Goal: Task Accomplishment & Management: Complete application form

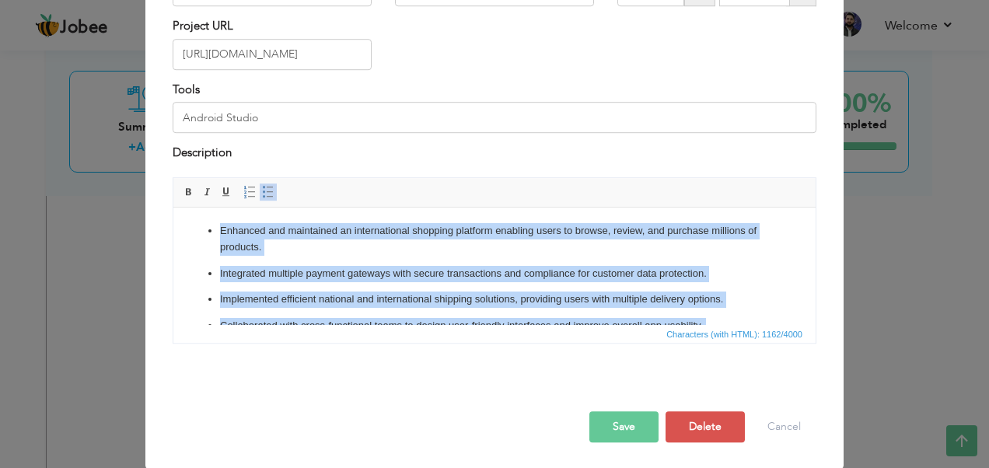
click at [215, 226] on body "Enhanced and maintained an international shopping platform enabling users to br…" at bounding box center [494, 344] width 611 height 245
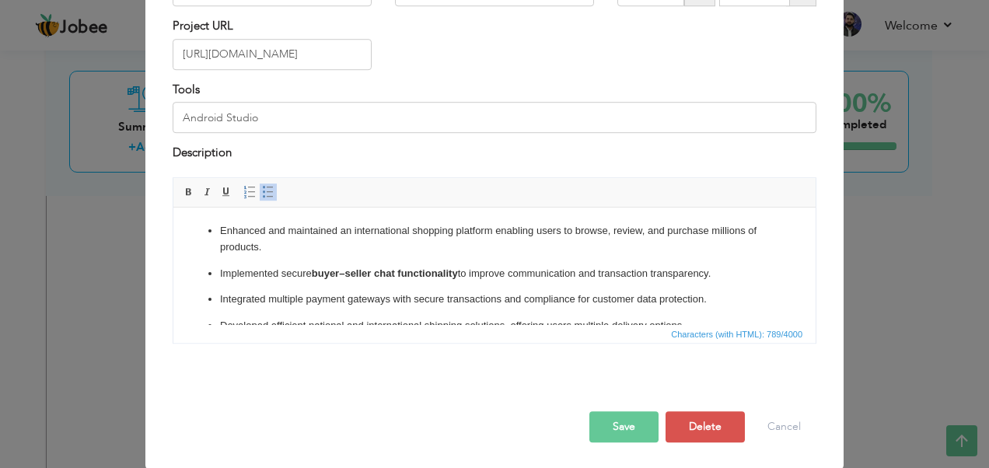
scroll to position [78, 0]
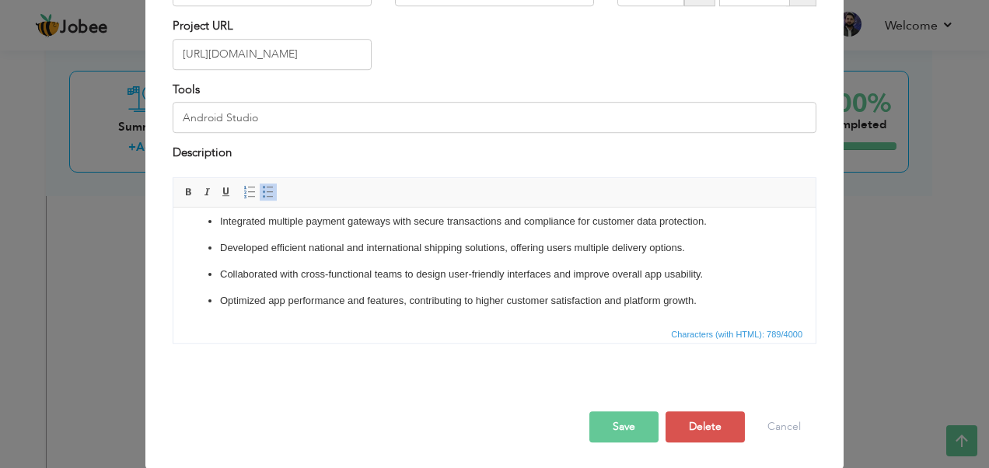
click at [625, 423] on button "Save" at bounding box center [623, 426] width 69 height 31
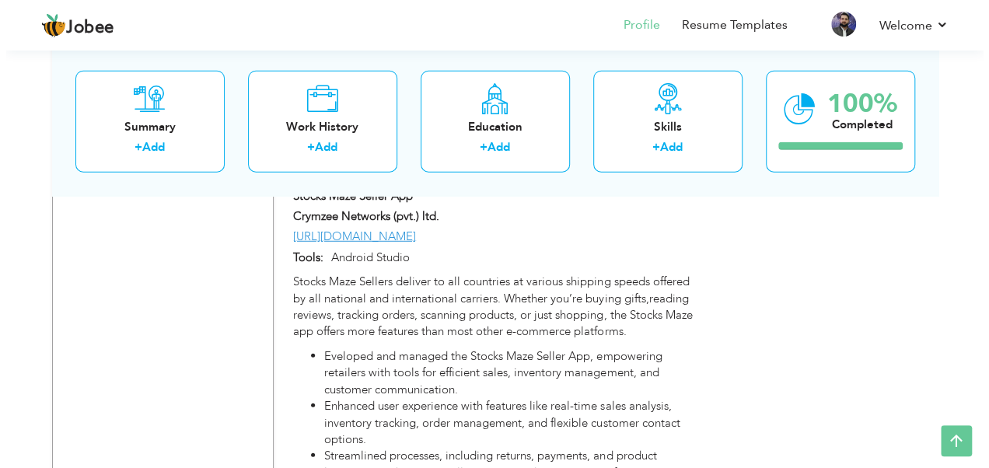
scroll to position [1984, 0]
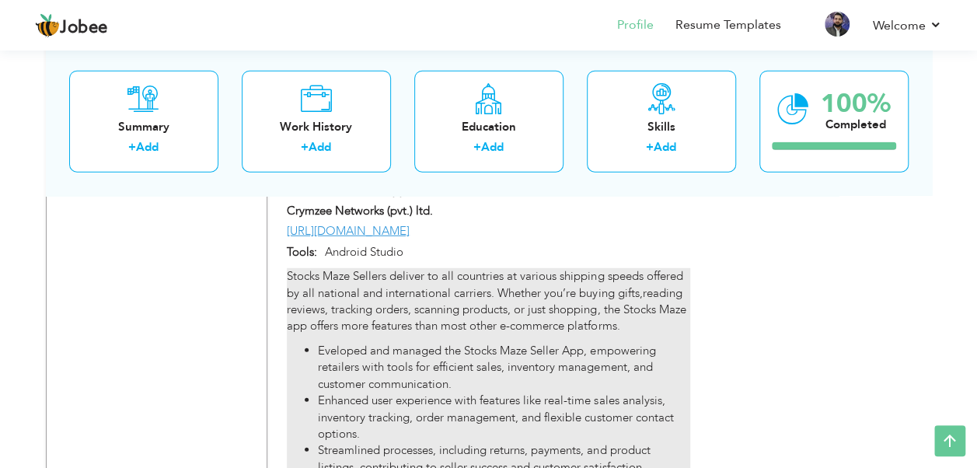
click at [347, 309] on p "Stocks Maze Sellers deliver to all countries at various shipping speeds offered…" at bounding box center [488, 301] width 403 height 67
type input "Stocks Maze Seller App"
type input "https://play.google.com/store/apps/details?id=com.stocksmaze.seller"
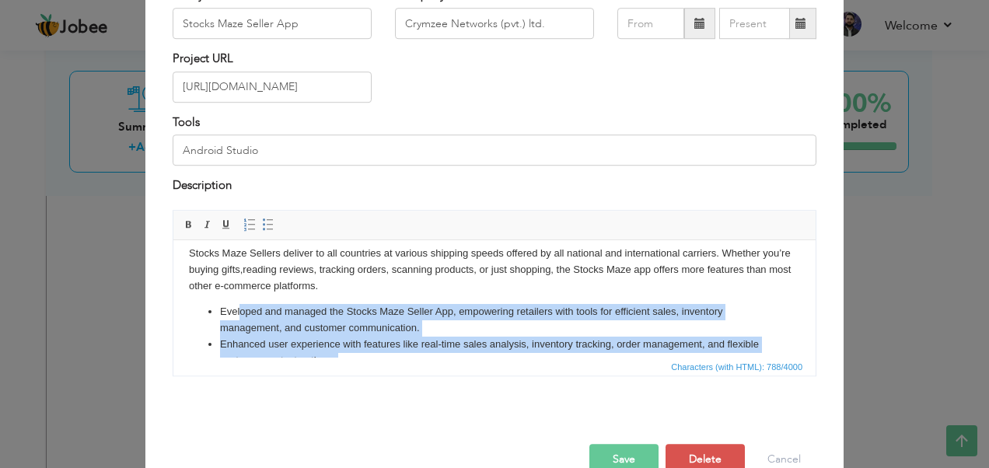
scroll to position [0, 0]
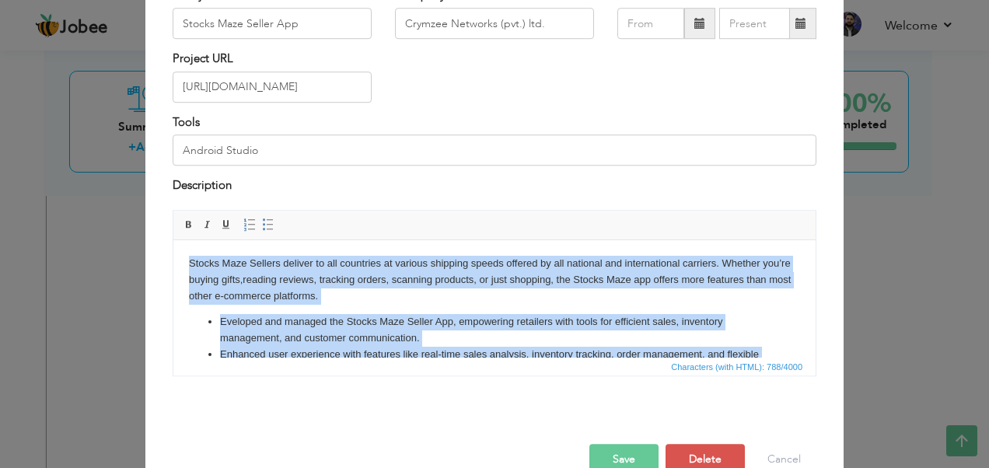
drag, startPoint x: 288, startPoint y: 334, endPoint x: 181, endPoint y: 260, distance: 130.0
click at [181, 260] on html "Stocks Maze Sellers deliver to all countries at various shipping speeds offered…" at bounding box center [494, 332] width 642 height 187
copy body "Stocks Maze Sellers deliver to all countries at various shipping speeds offered…"
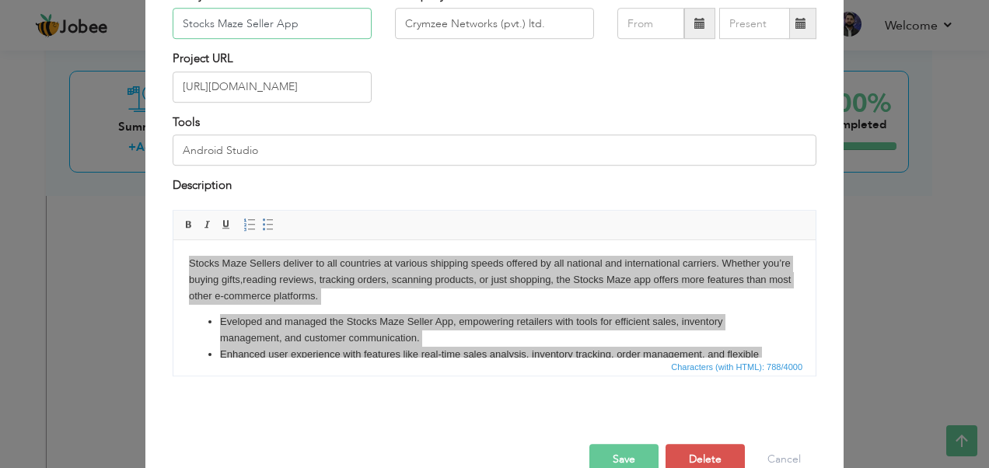
drag, startPoint x: 292, startPoint y: 64, endPoint x: 291, endPoint y: 29, distance: 35.0
click at [313, 28] on input "Stocks Maze Seller App" at bounding box center [272, 24] width 199 height 31
click at [291, 29] on input "Stocks Maze Seller App" at bounding box center [272, 24] width 199 height 31
click at [295, 23] on input "Stocks Maze Seller App" at bounding box center [272, 24] width 199 height 31
drag, startPoint x: 302, startPoint y: 26, endPoint x: 173, endPoint y: 26, distance: 129.8
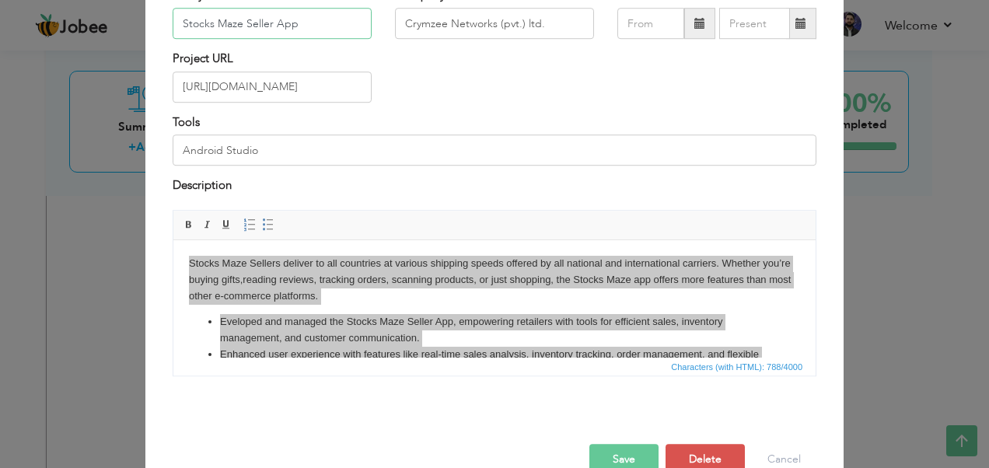
click at [173, 26] on input "Stocks Maze Seller App" at bounding box center [272, 24] width 199 height 31
paste input "– E-Commerce Platform"
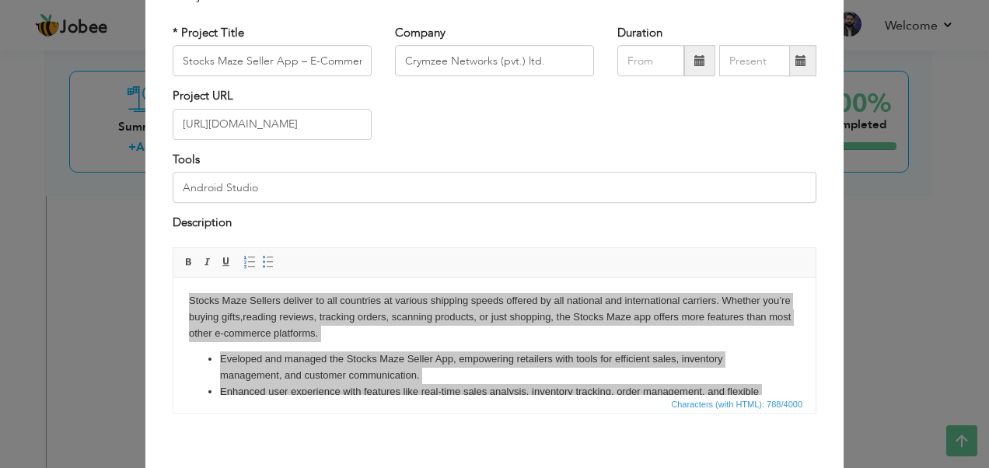
scroll to position [78, 0]
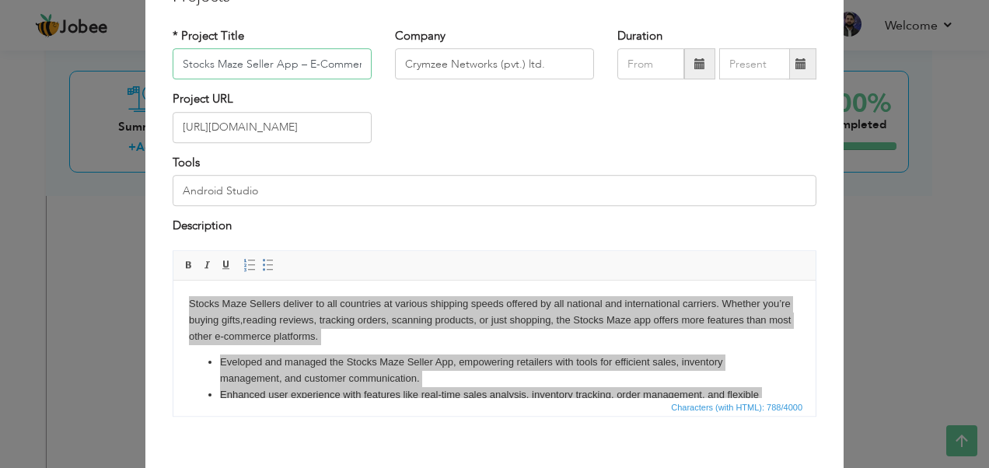
click at [246, 68] on input "Stocks Maze Seller App – E-Commerce Platform" at bounding box center [272, 64] width 199 height 31
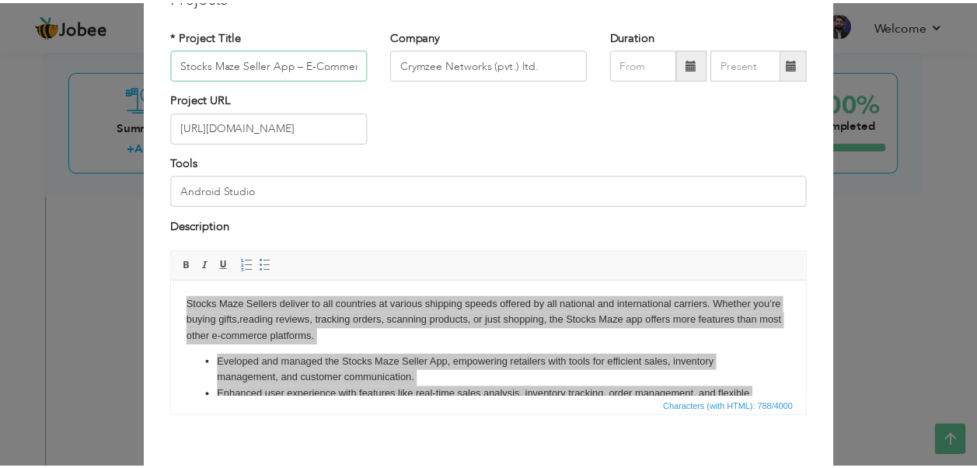
scroll to position [0, 0]
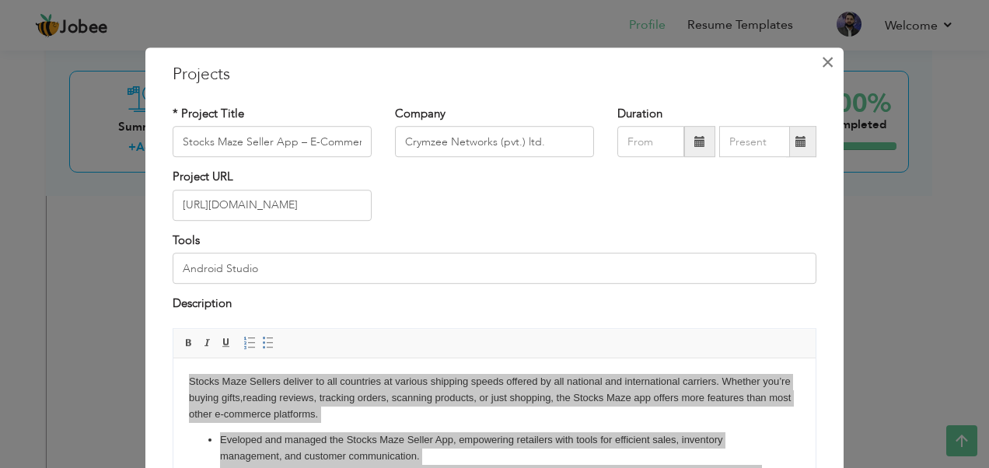
click at [829, 63] on button "×" at bounding box center [827, 62] width 25 height 25
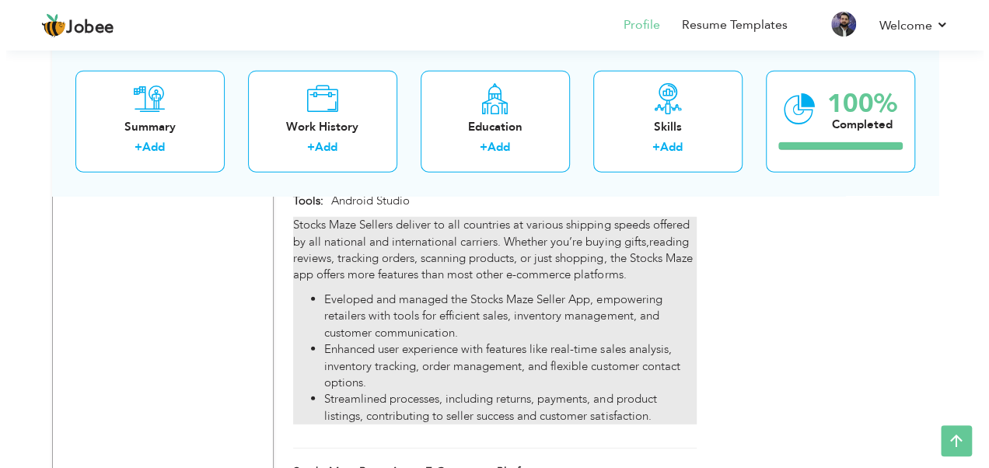
scroll to position [2038, 0]
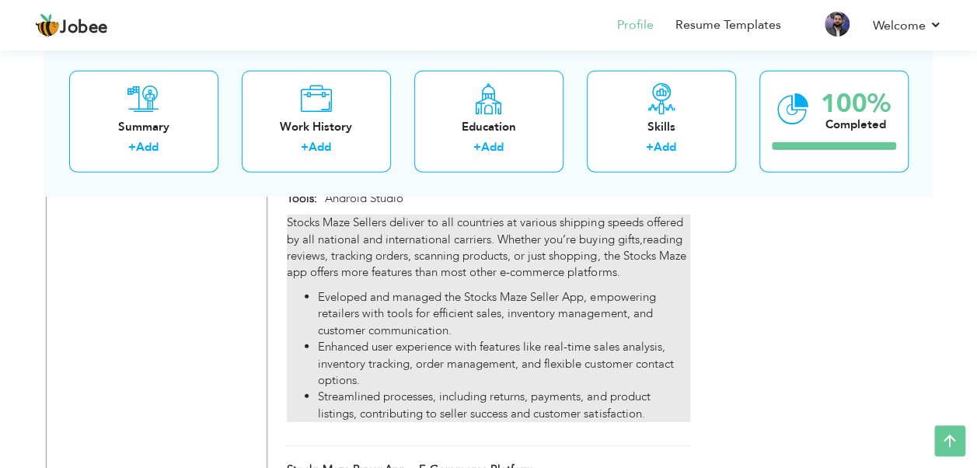
click at [402, 286] on div "Stocks Maze Sellers deliver to all countries at various shipping speeds offered…" at bounding box center [488, 319] width 403 height 208
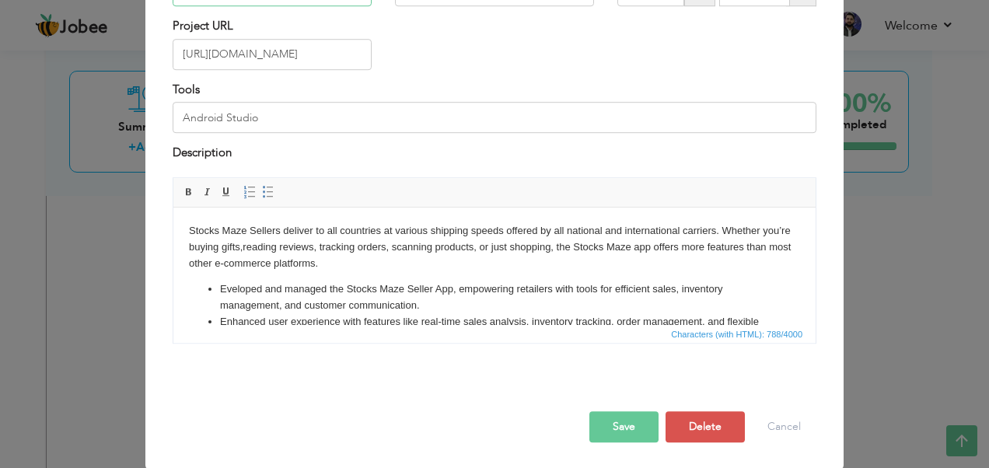
scroll to position [70, 0]
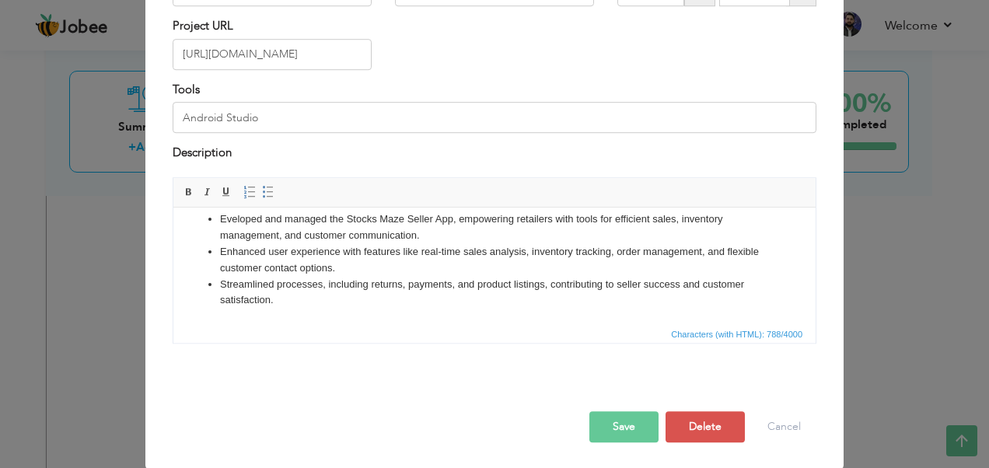
click at [285, 303] on li "Streamlined processes, including returns, payments, and product listings, contr…" at bounding box center [494, 292] width 549 height 33
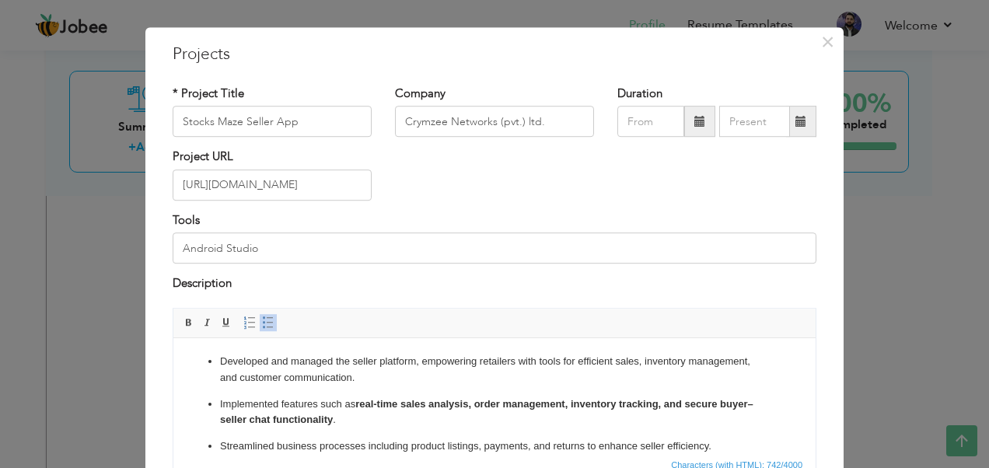
scroll to position [0, 0]
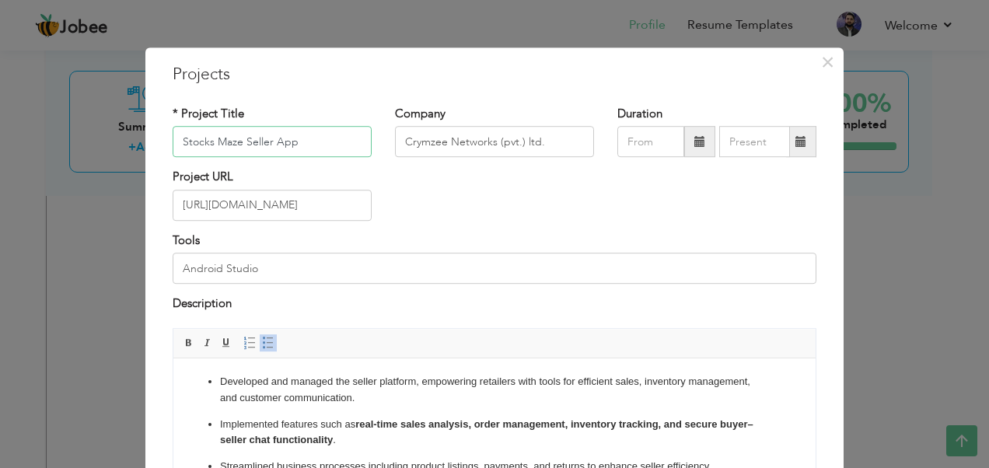
click at [305, 150] on input "Stocks Maze Seller App" at bounding box center [272, 142] width 199 height 31
type input "Stocks Maze Seller App – E-Commerce Platform"
click at [449, 149] on input "Crymzee Networks (pvt.) ltd." at bounding box center [494, 142] width 199 height 31
click at [328, 141] on input "Stocks Maze Seller App – E-Commerce Platform" at bounding box center [272, 142] width 199 height 31
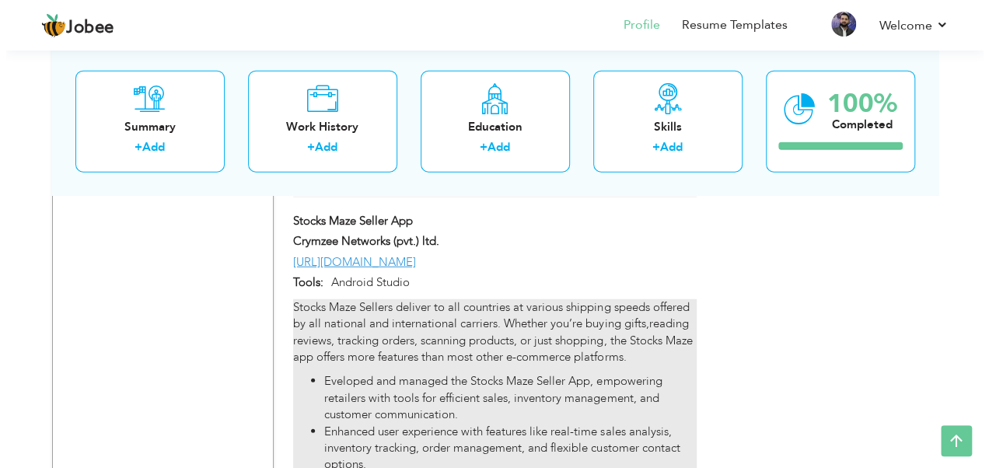
scroll to position [1873, 0]
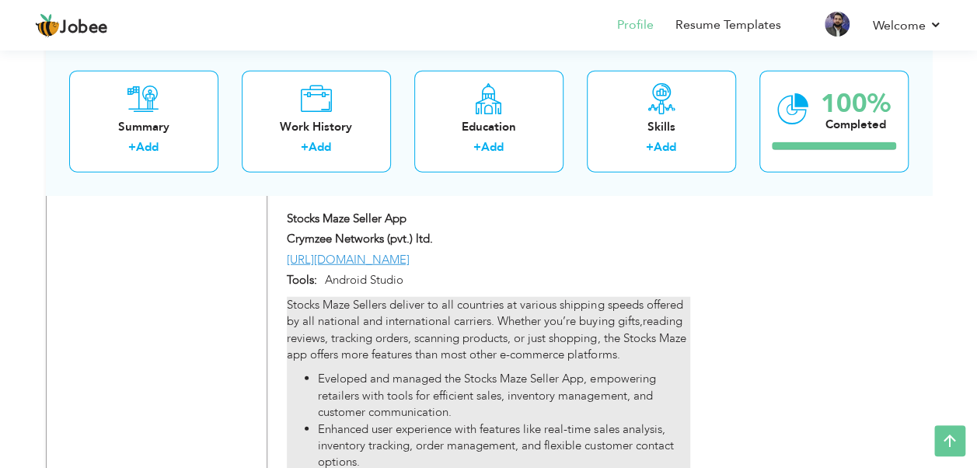
click at [407, 362] on p "Stocks Maze Sellers deliver to all countries at various shipping speeds offered…" at bounding box center [488, 330] width 403 height 67
type input "Stocks Maze Seller App"
type input "Crymzee Networks (pvt.) ltd."
type input "[URL][DOMAIN_NAME]"
type input "Android Studio"
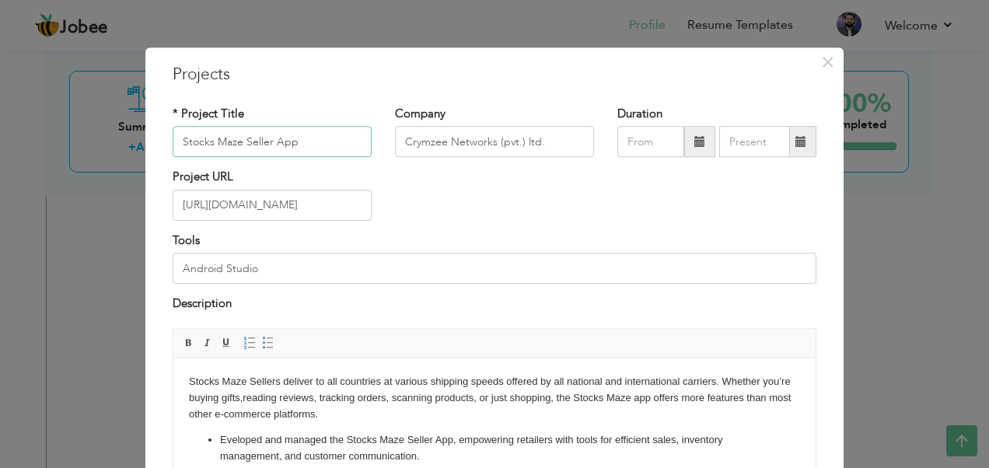
click at [323, 140] on input "Stocks Maze Seller App" at bounding box center [272, 142] width 199 height 31
type input "Stocks Maze Seller App – E-Commerce Platform"
type input "09/2025"
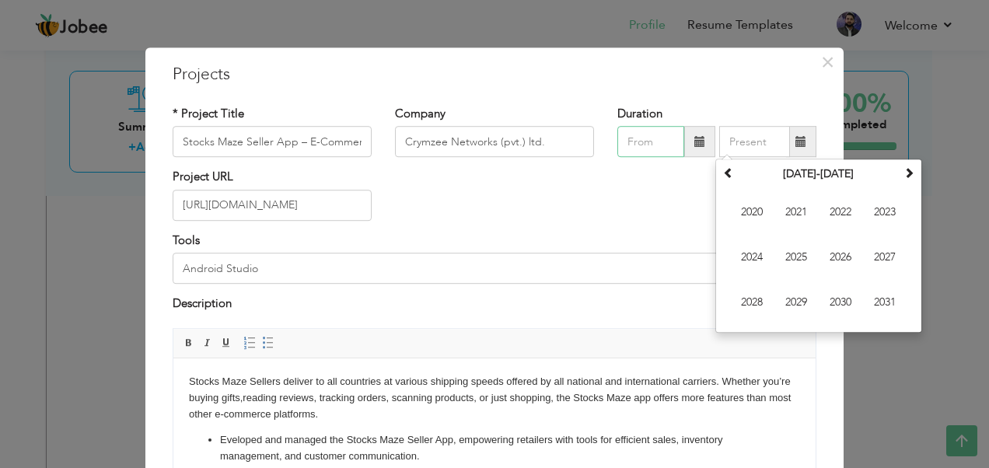
type input "09/2025"
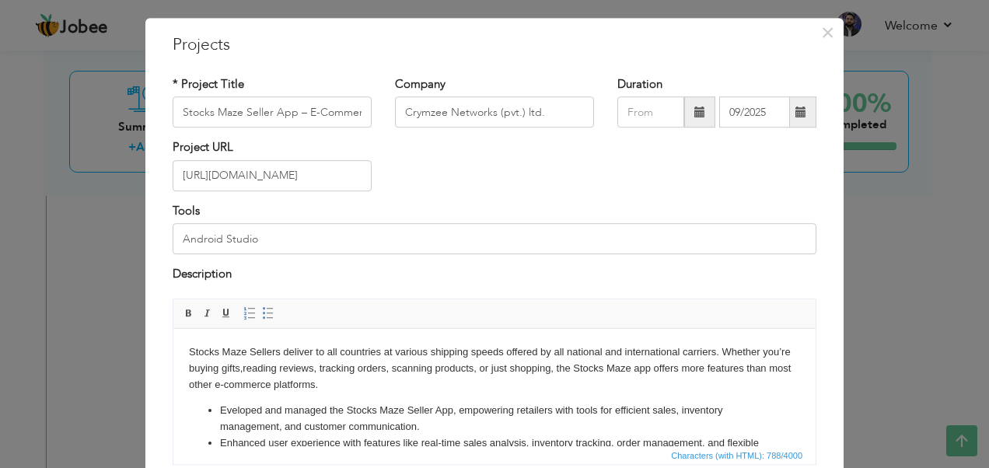
click at [447, 188] on div "Project URL https://play.google.com/store/apps/details?id=com.stocksmaze.seller" at bounding box center [494, 171] width 667 height 63
click at [296, 120] on input "Stocks Maze Seller App – E-Commerce Platform" at bounding box center [272, 112] width 199 height 31
click at [822, 34] on span "×" at bounding box center [827, 33] width 13 height 28
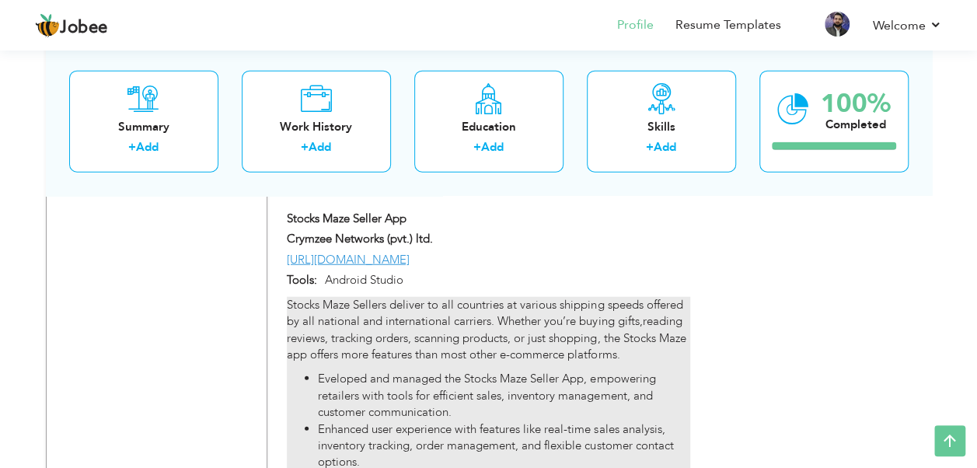
click at [405, 330] on p "Stocks Maze Sellers deliver to all countries at various shipping speeds offered…" at bounding box center [488, 330] width 403 height 67
type input "Stocks Maze Seller App"
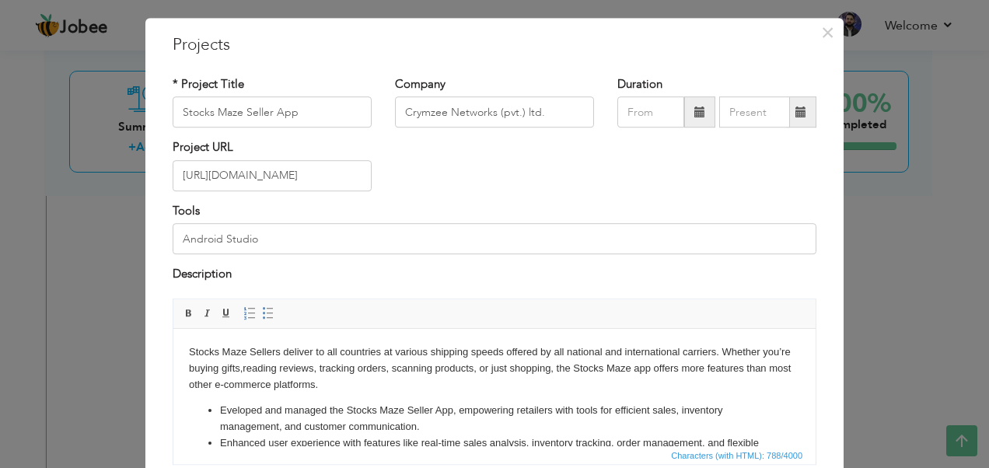
scroll to position [0, 0]
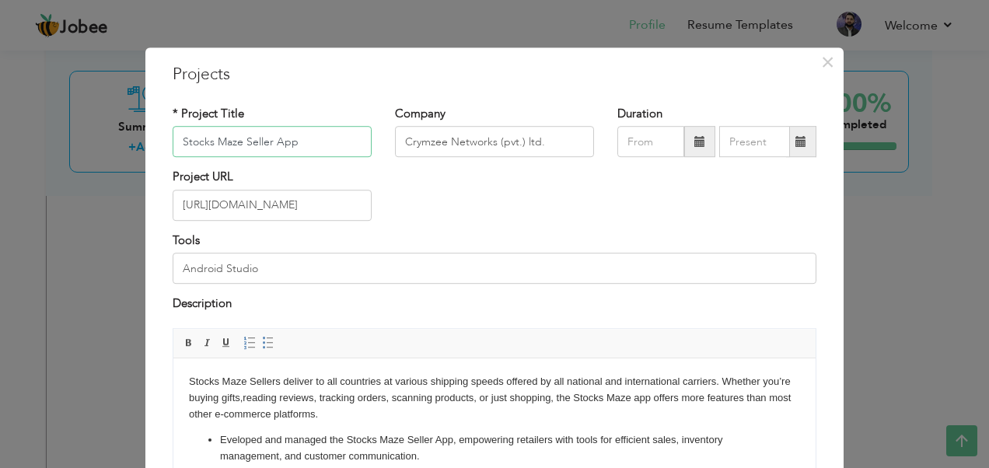
drag, startPoint x: 298, startPoint y: 140, endPoint x: 169, endPoint y: 141, distance: 129.0
click at [173, 141] on input "Stocks Maze Seller App" at bounding box center [272, 142] width 199 height 31
paste input "– E-Commerce Platform"
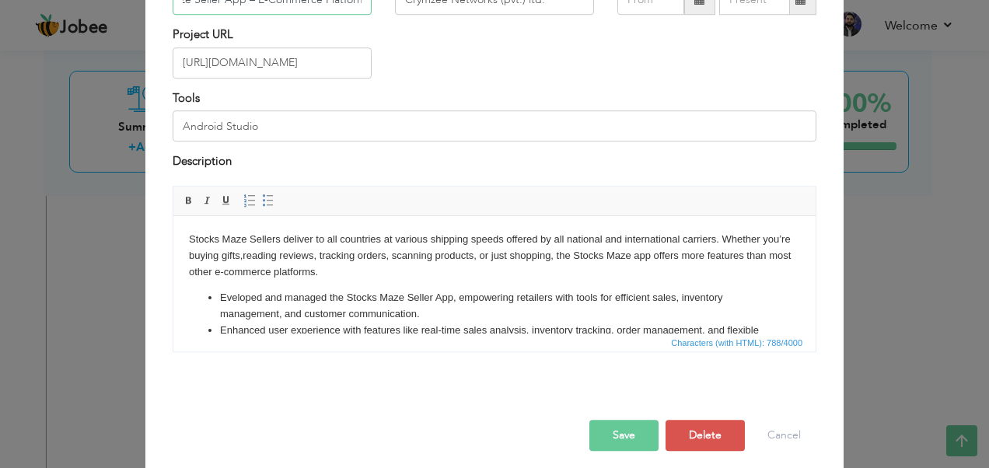
scroll to position [151, 0]
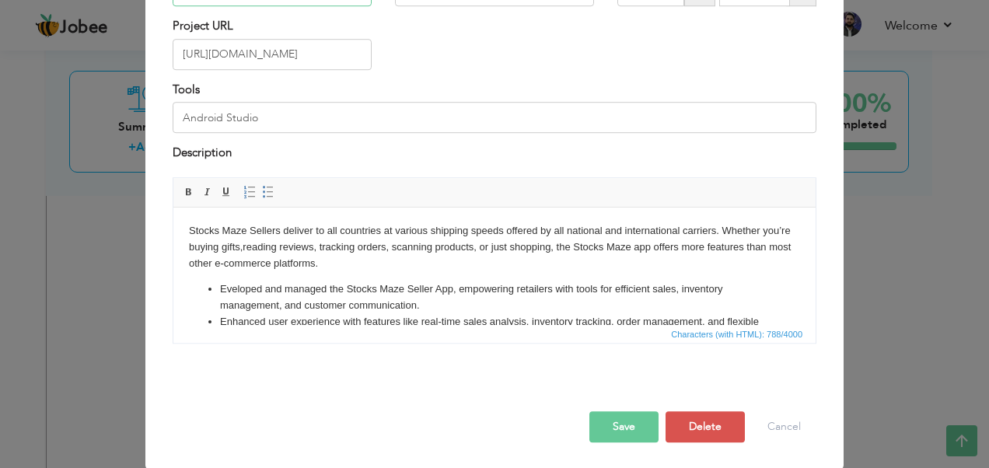
type input "Stocks Maze Seller App – E-Commerce Platform"
click at [285, 263] on p "Stocks Maze Sellers deliver to all countries at various shipping speeds offered…" at bounding box center [494, 246] width 611 height 48
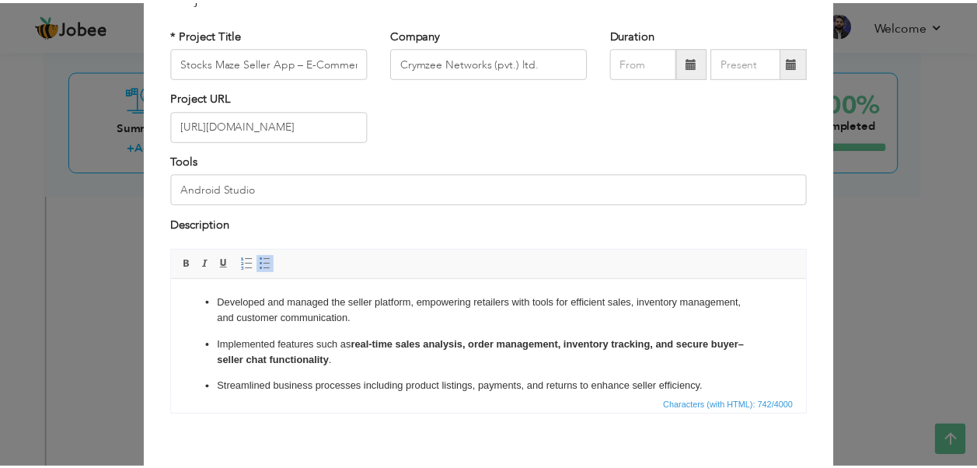
scroll to position [151, 0]
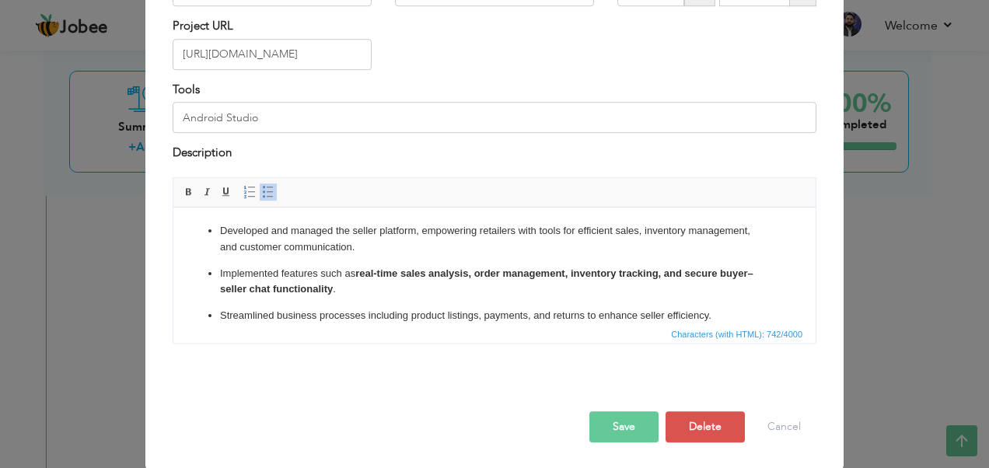
click at [614, 426] on button "Save" at bounding box center [623, 426] width 69 height 31
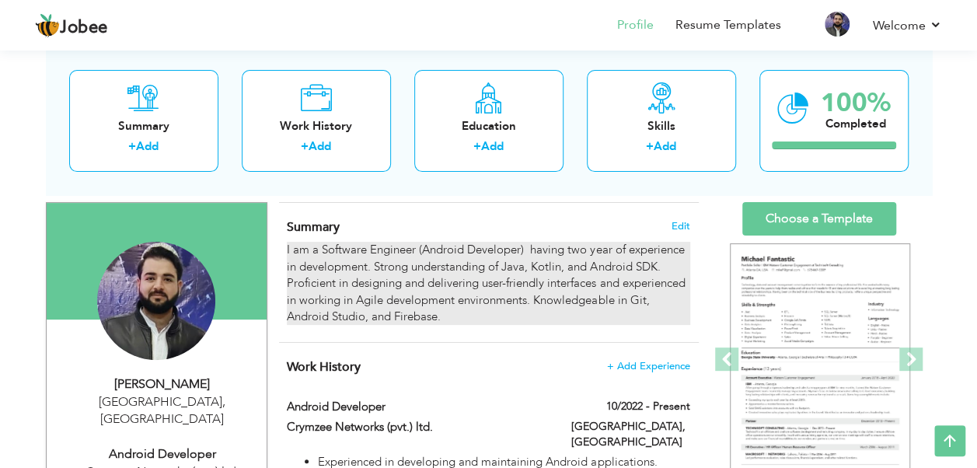
scroll to position [92, 0]
click at [486, 289] on div "I am a Software Engineer (Android Developer) having two year of experience in d…" at bounding box center [488, 282] width 403 height 83
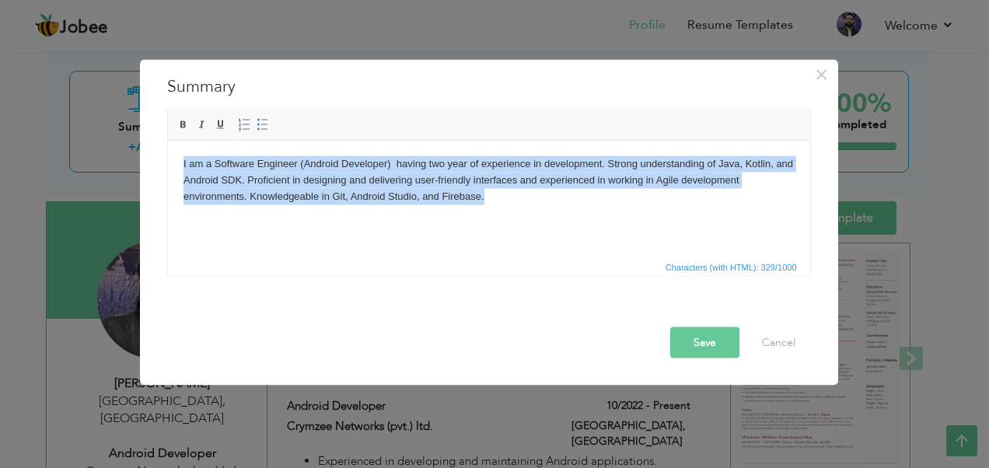
drag, startPoint x: 488, startPoint y: 200, endPoint x: 176, endPoint y: 164, distance: 314.5
click at [176, 164] on html "I am a Software Engineer (Android Developer) having two year of experience in d…" at bounding box center [488, 179] width 642 height 79
copy body "I am a Software Engineer (Android Developer) having two year of experience in d…"
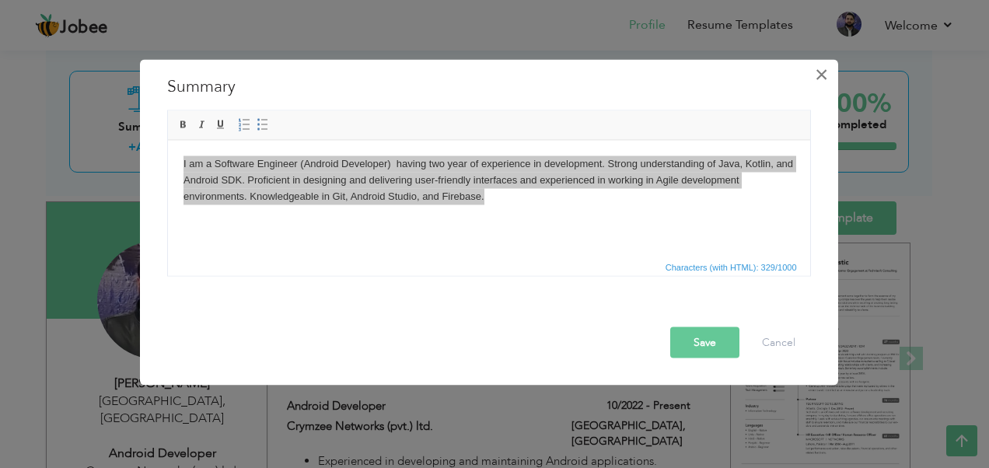
click at [827, 68] on span "×" at bounding box center [821, 75] width 13 height 28
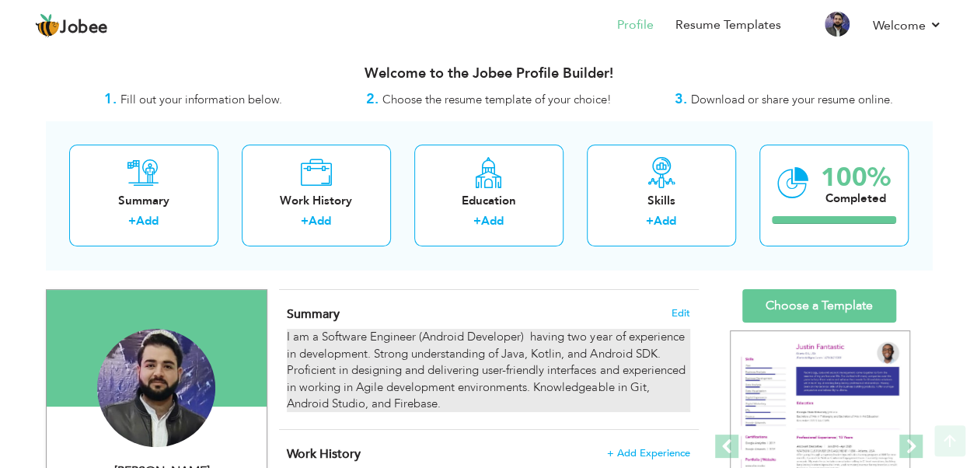
scroll to position [0, 0]
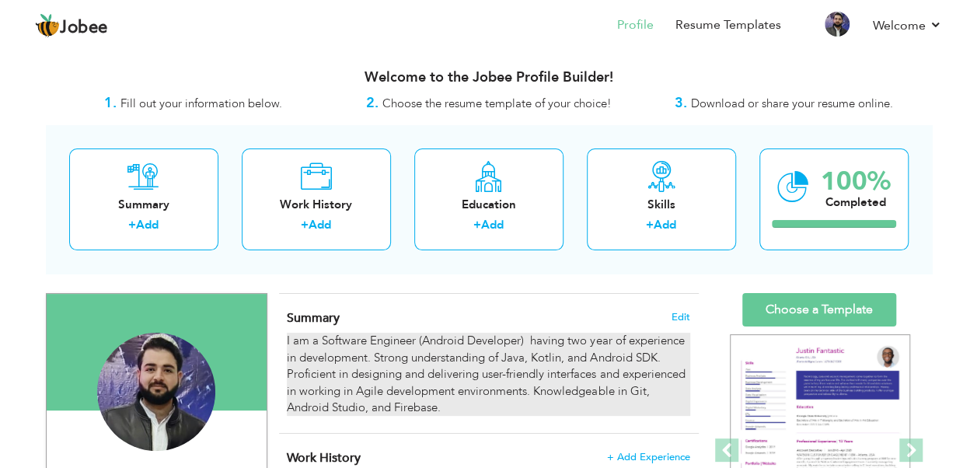
click at [330, 377] on div "I am a Software Engineer (Android Developer) having two year of experience in d…" at bounding box center [488, 374] width 403 height 83
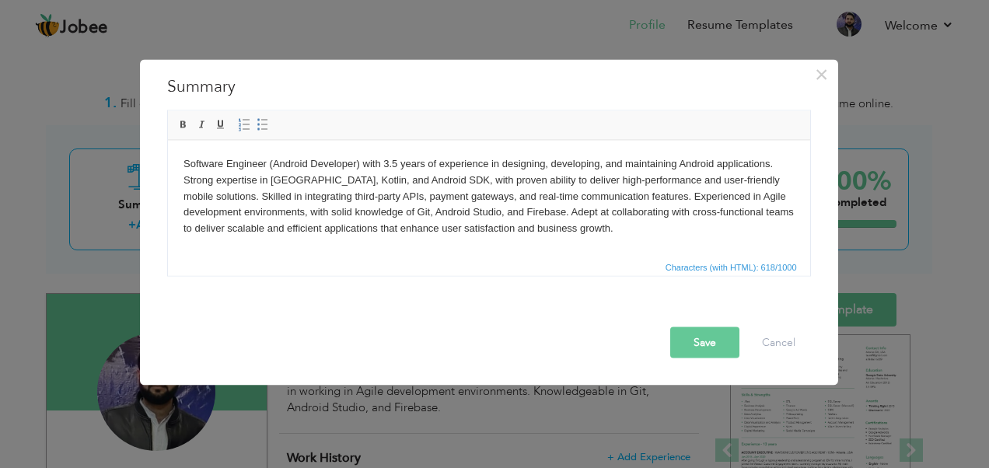
click at [704, 346] on button "Save" at bounding box center [704, 342] width 69 height 31
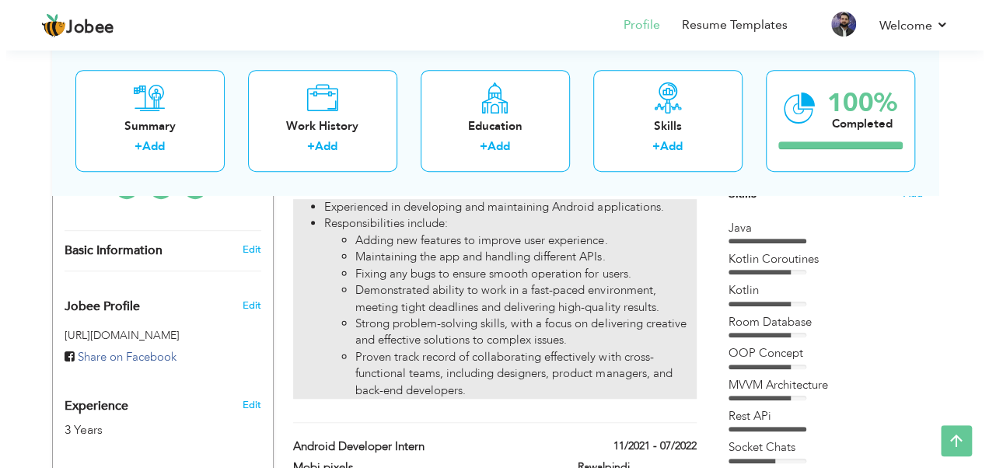
scroll to position [422, 0]
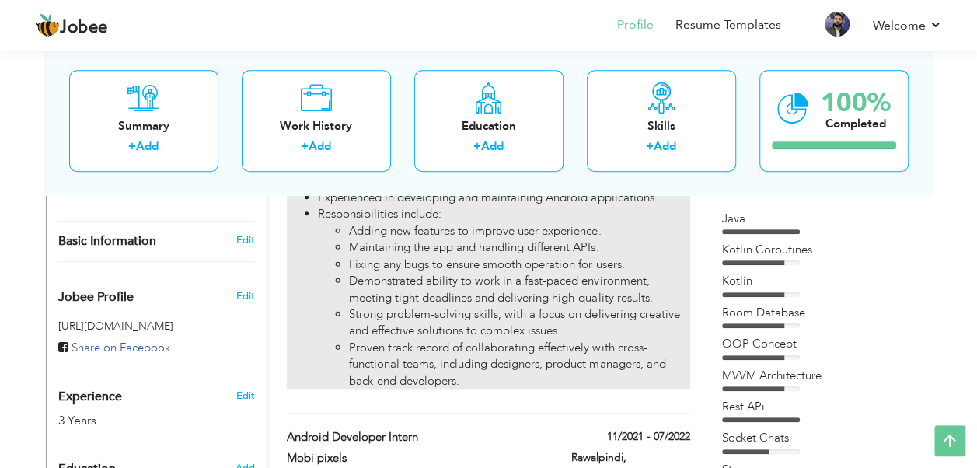
click at [435, 319] on li "Strong problem-solving skills, with a focus on delivering creative and effectiv…" at bounding box center [519, 322] width 340 height 33
type input "Android Developer"
type input "Crymzee Networks (pvt.) ltd."
type input "10/2022"
type input "Pakistan"
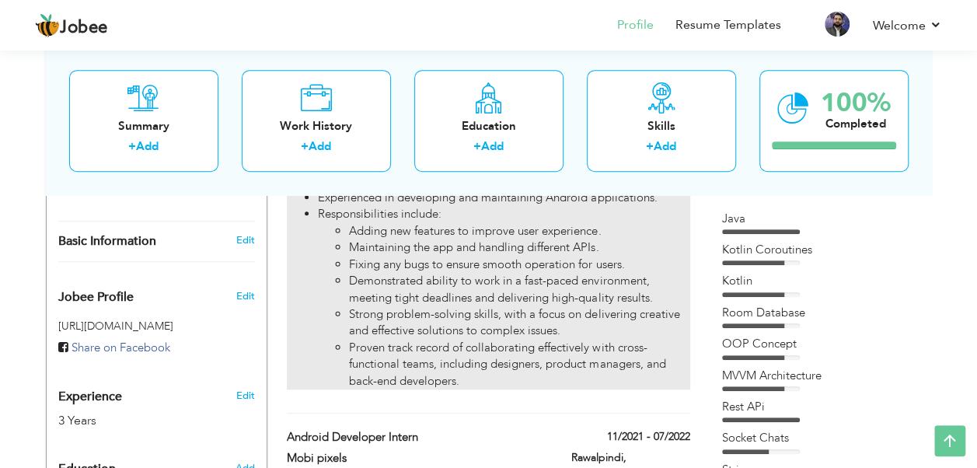
type input "Lahore"
checkbox input "true"
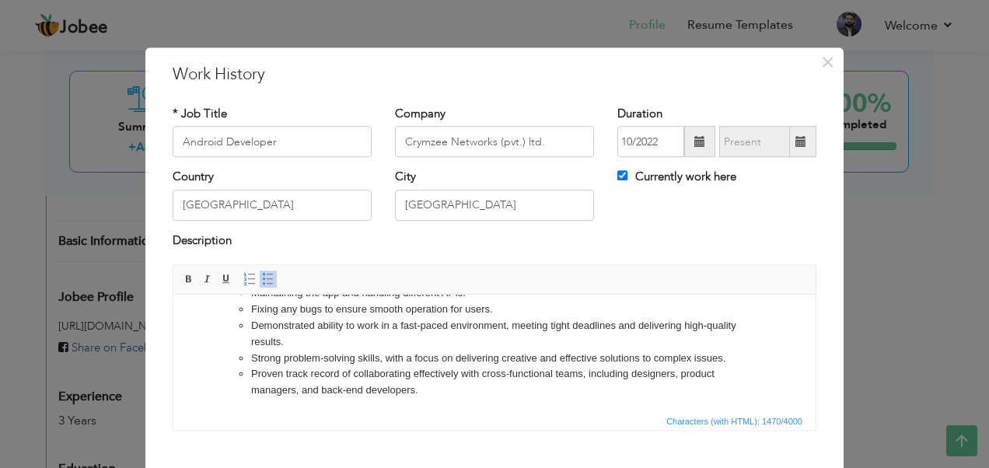
scroll to position [0, 0]
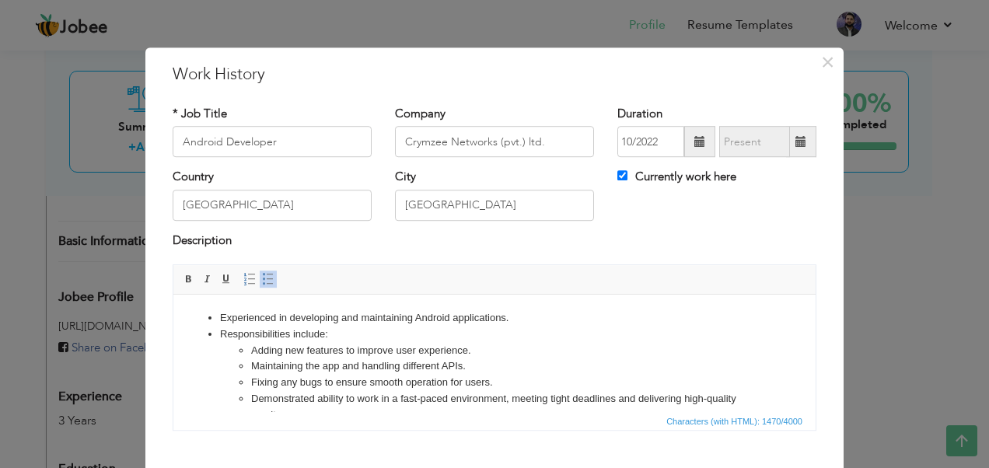
drag, startPoint x: 436, startPoint y: 374, endPoint x: 187, endPoint y: 293, distance: 261.6
click at [187, 295] on html "Experienced in developing and maintaining Android applications. Responsibilitie…" at bounding box center [494, 391] width 642 height 193
copy ul "Experienced in developing and maintaining Android applications. Responsibilitie…"
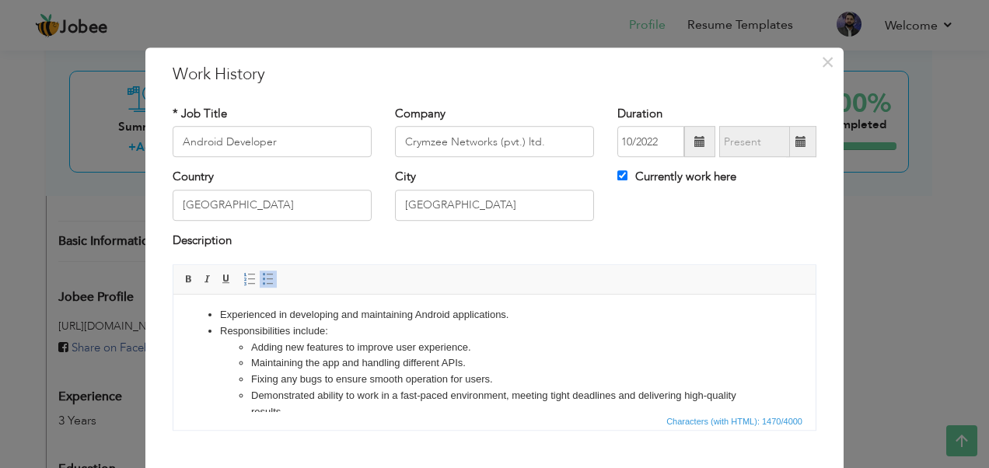
scroll to position [1, 0]
click at [420, 348] on li "Adding new features to improve user experience." at bounding box center [494, 350] width 487 height 16
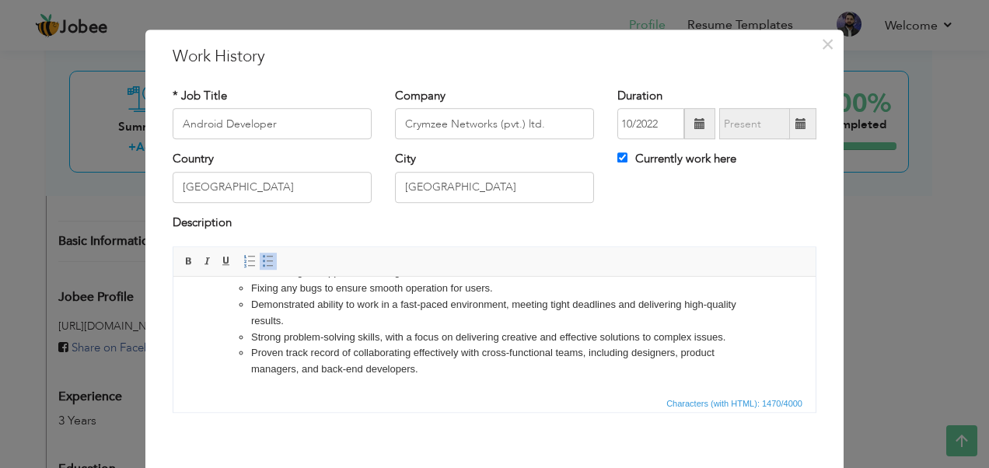
scroll to position [19, 0]
click at [427, 352] on li "Proven track record of collaborating effectively with cross-functional teams, i…" at bounding box center [494, 360] width 487 height 33
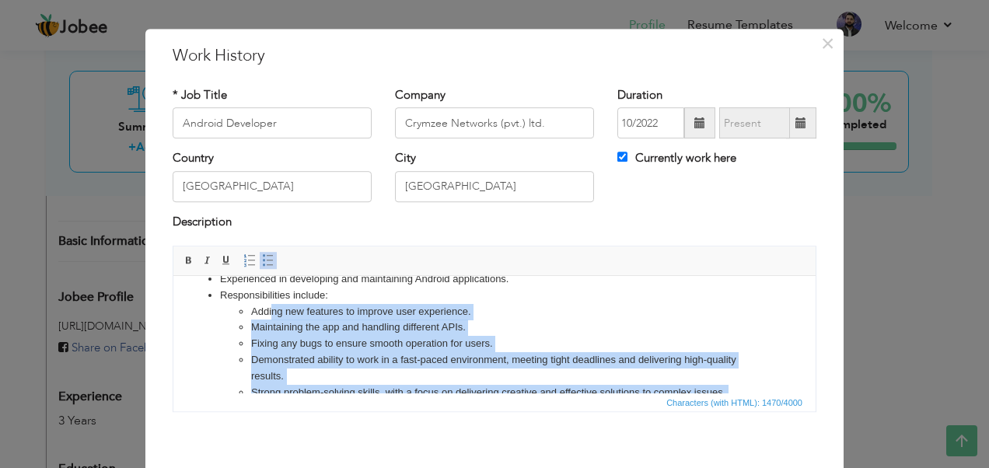
scroll to position [14, 0]
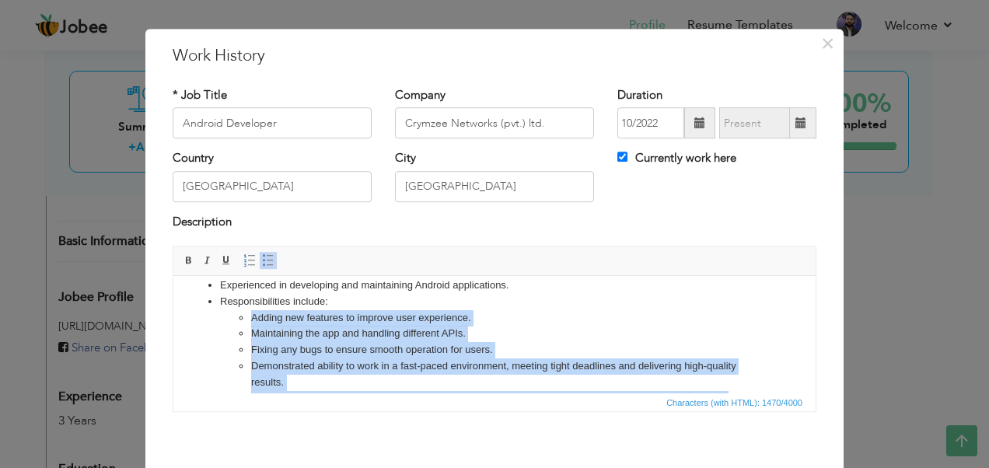
drag, startPoint x: 419, startPoint y: 354, endPoint x: 253, endPoint y: 323, distance: 169.1
click at [253, 323] on ul "Adding new features to improve user experience. Maintaining the app and handlin…" at bounding box center [494, 374] width 549 height 129
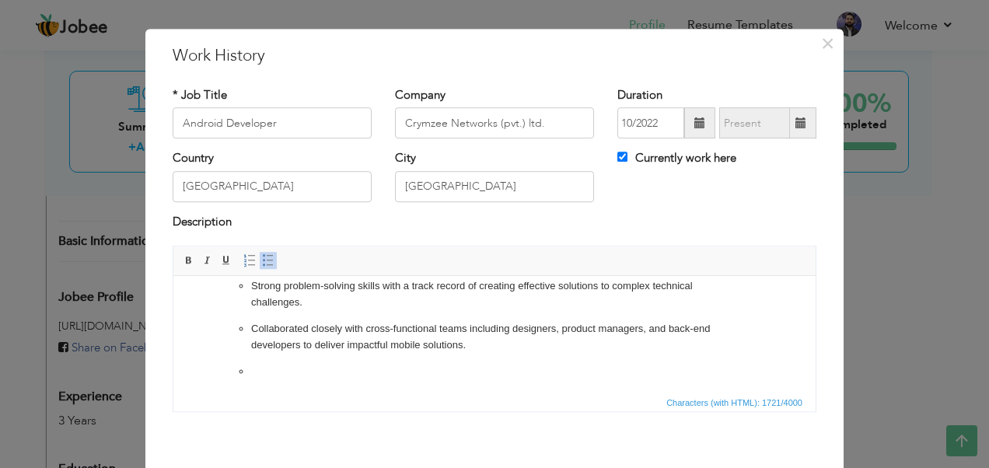
scroll to position [222, 0]
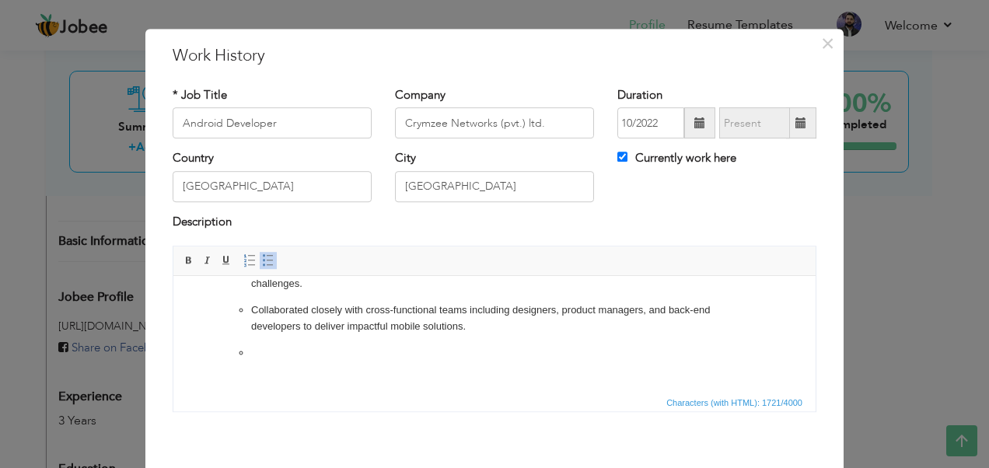
click at [310, 355] on li at bounding box center [494, 361] width 487 height 33
click at [264, 352] on li at bounding box center [494, 361] width 487 height 33
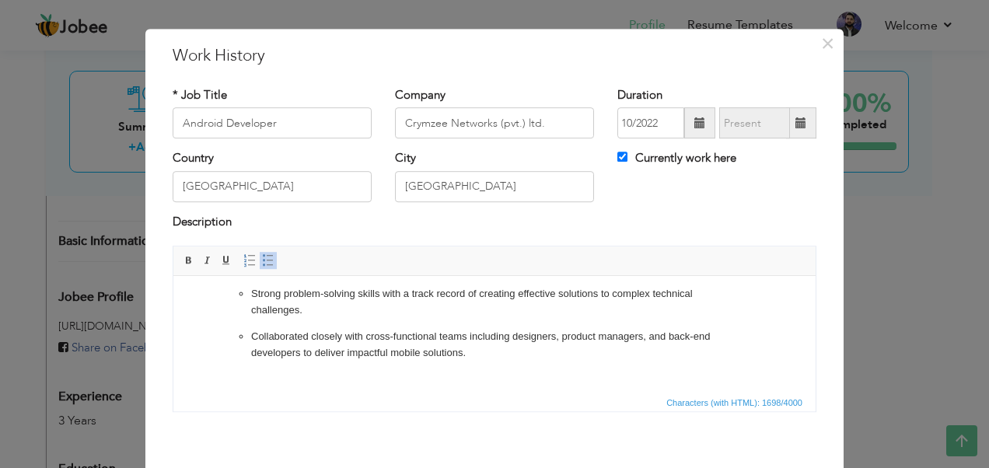
click at [316, 324] on ul "Developed and maintained Android applications with a focus on performance, scal…" at bounding box center [494, 258] width 549 height 239
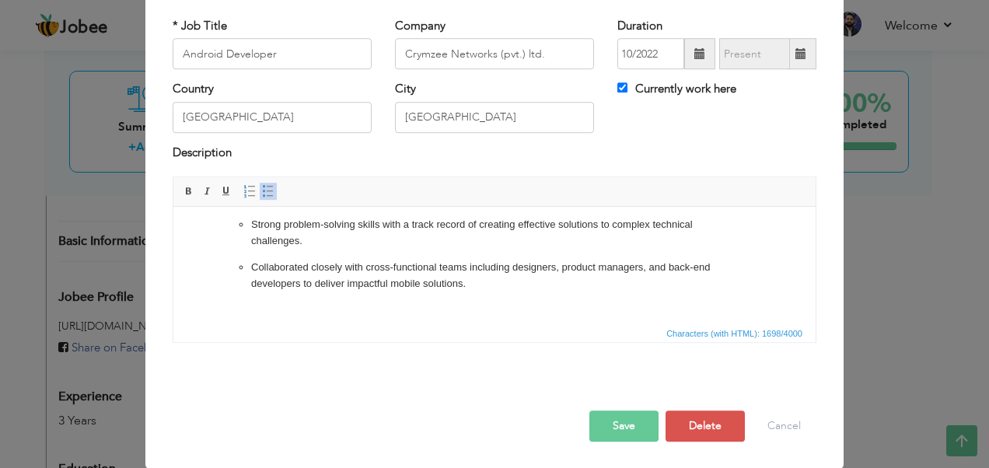
click at [616, 414] on button "Save" at bounding box center [623, 425] width 69 height 31
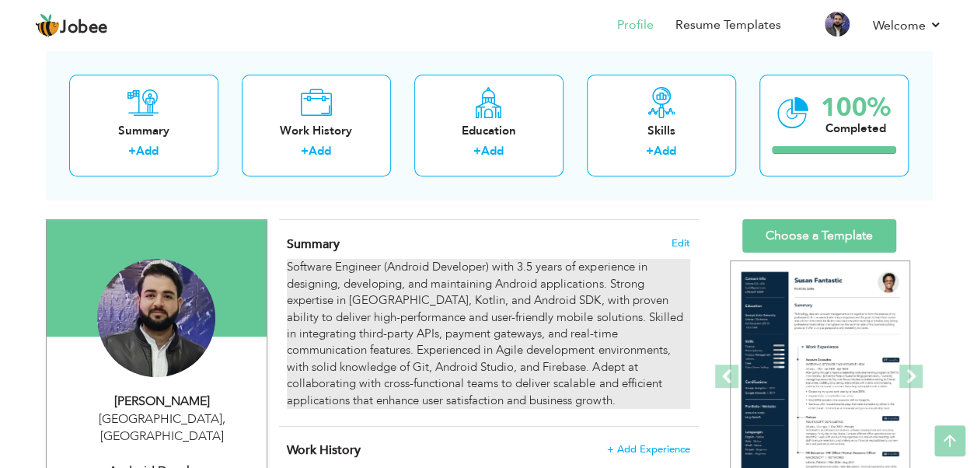
scroll to position [0, 0]
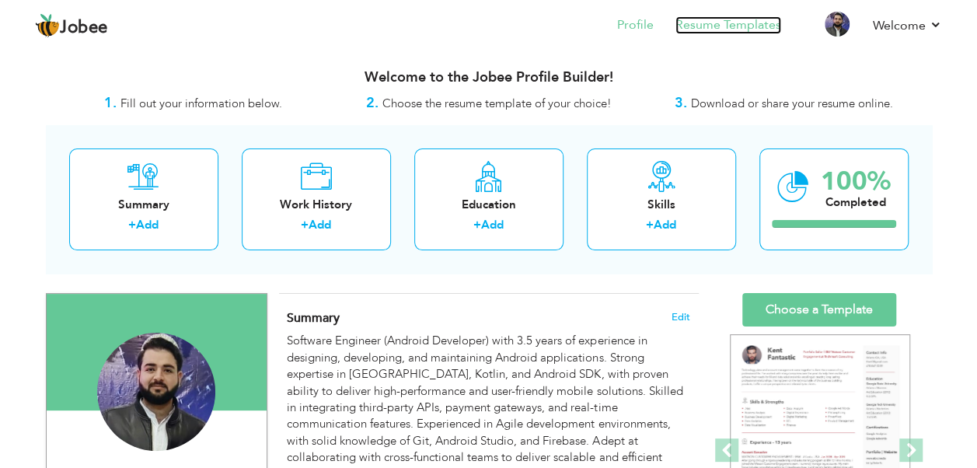
click at [725, 26] on link "Resume Templates" at bounding box center [729, 25] width 106 height 18
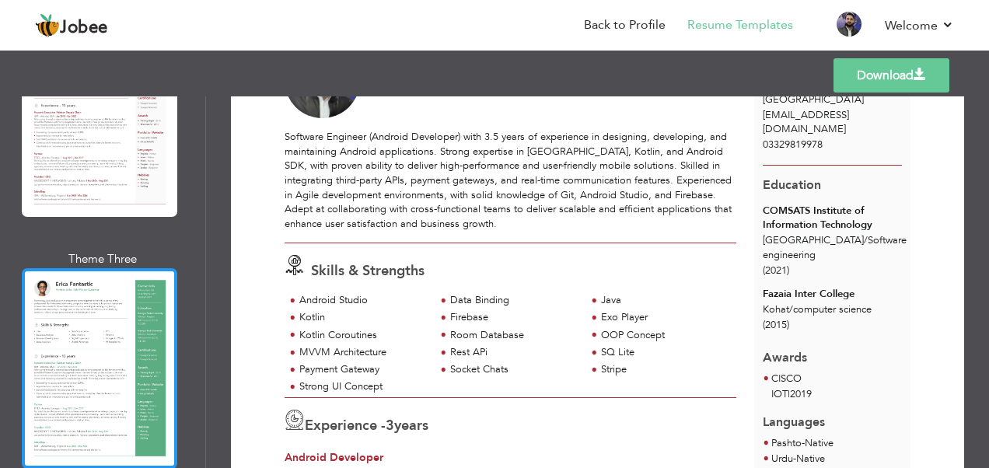
scroll to position [446, 0]
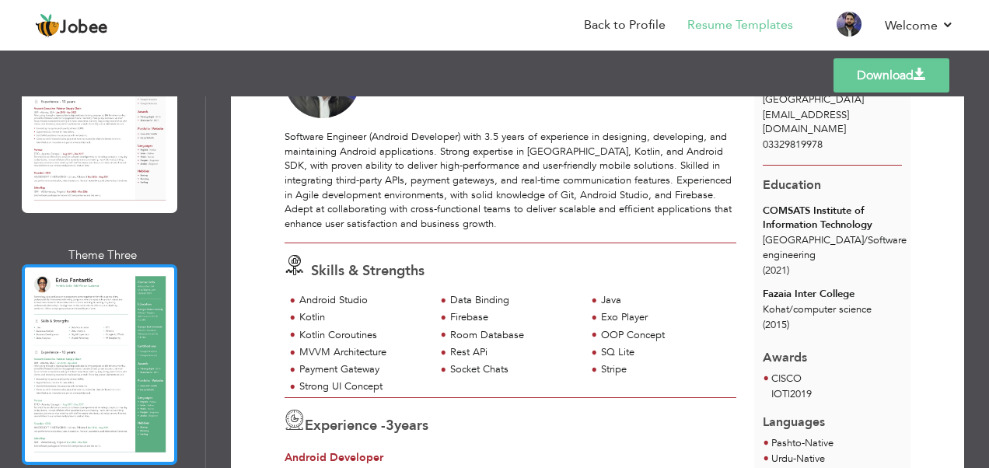
click at [92, 330] on div at bounding box center [99, 364] width 155 height 201
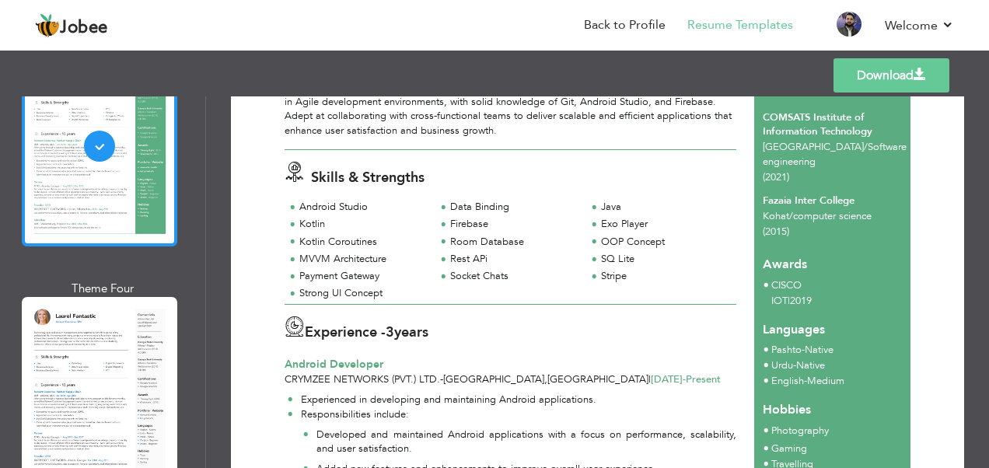
scroll to position [665, 0]
click at [124, 347] on div at bounding box center [99, 396] width 155 height 201
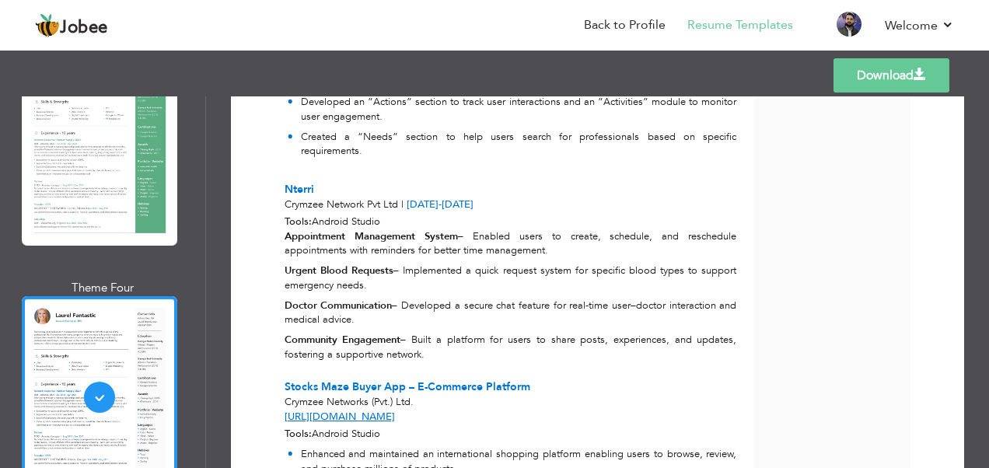
scroll to position [1217, 0]
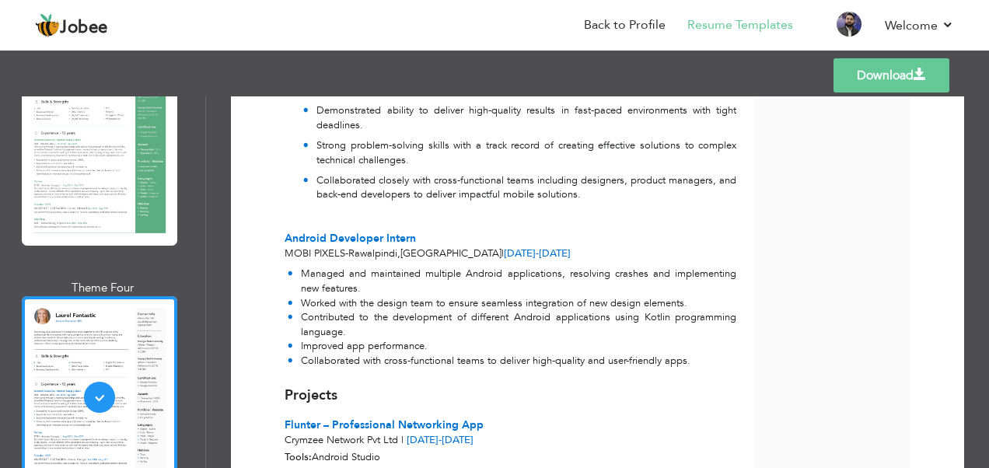
click at [896, 82] on link "Download" at bounding box center [891, 75] width 116 height 34
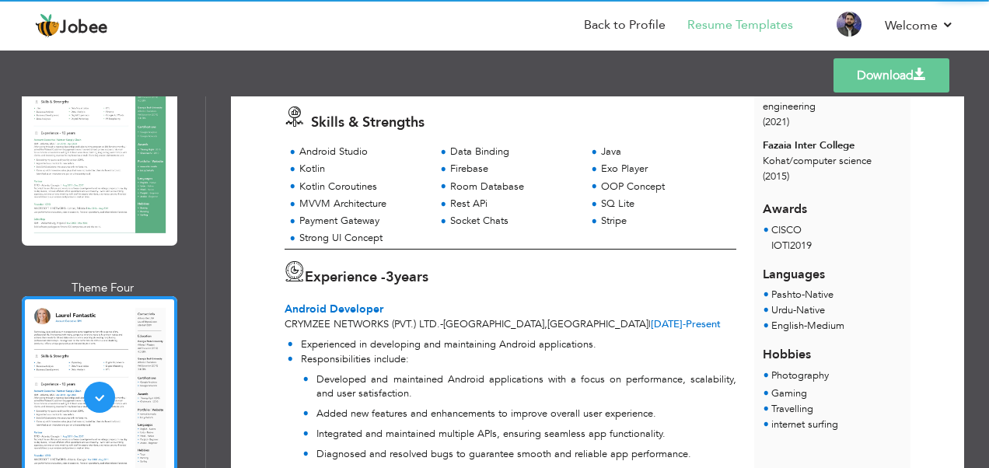
scroll to position [0, 0]
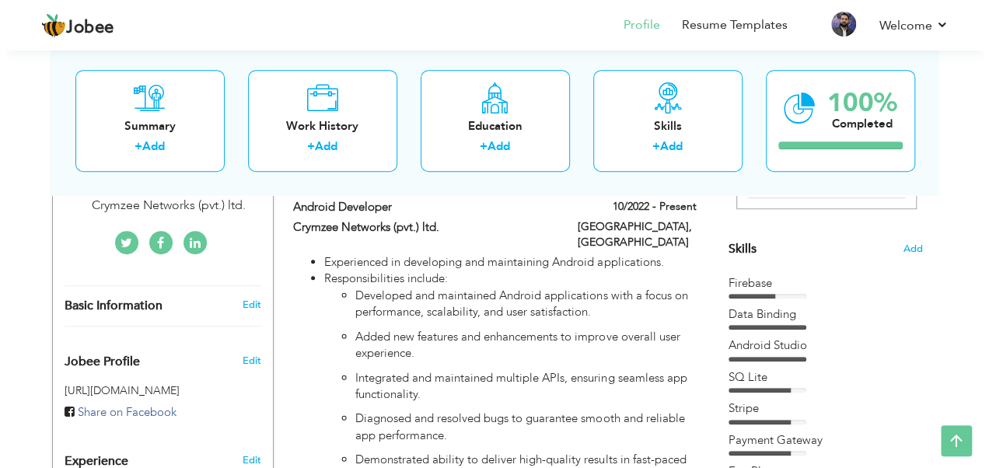
scroll to position [359, 0]
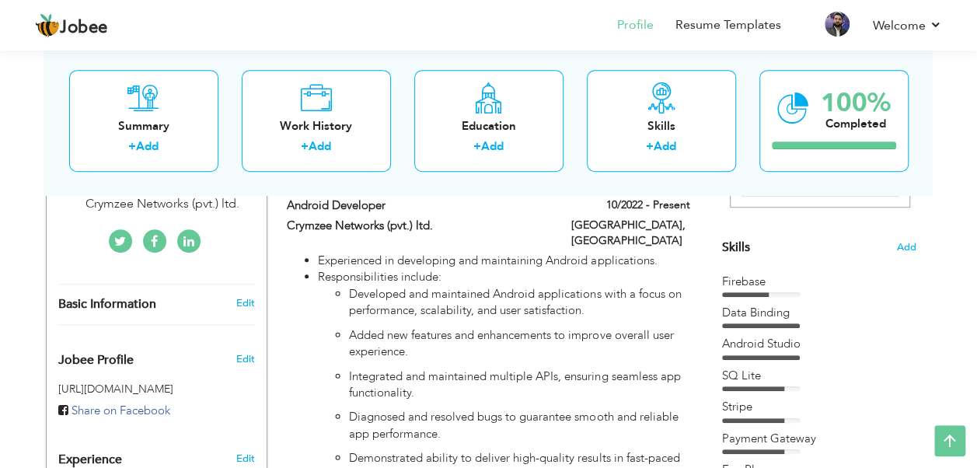
click at [155, 296] on div "Basic Information" at bounding box center [138, 304] width 183 height 16
type input "Abdur"
type input "Rehman"
type input "03329819978"
select select "number:166"
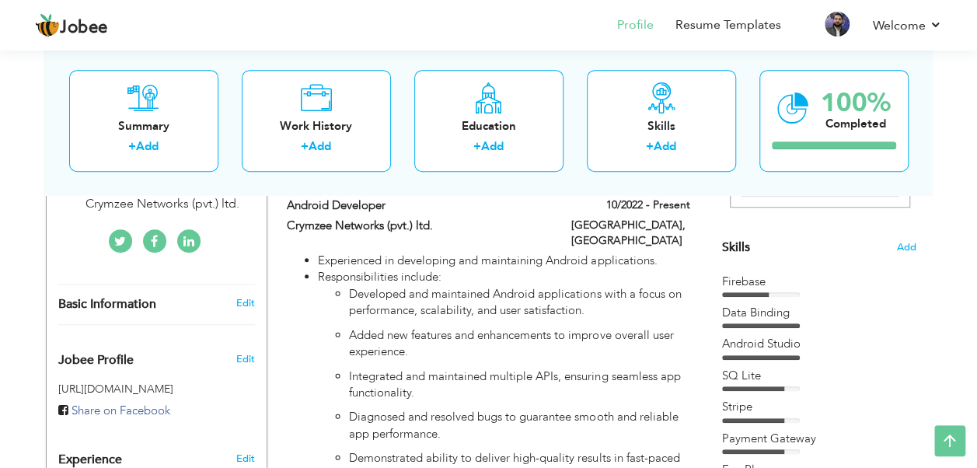
type input "Lahore"
select select "number:5"
type input "Crymzee Networks (pvt.) ltd."
type input "Android Developer"
type input "https://www.linkedin.com/in/abdur-rehman-7322b118a/"
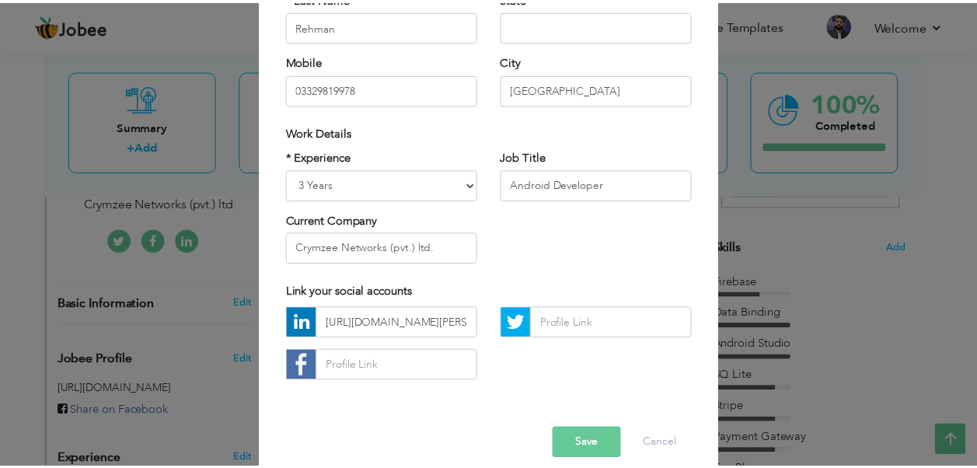
scroll to position [0, 0]
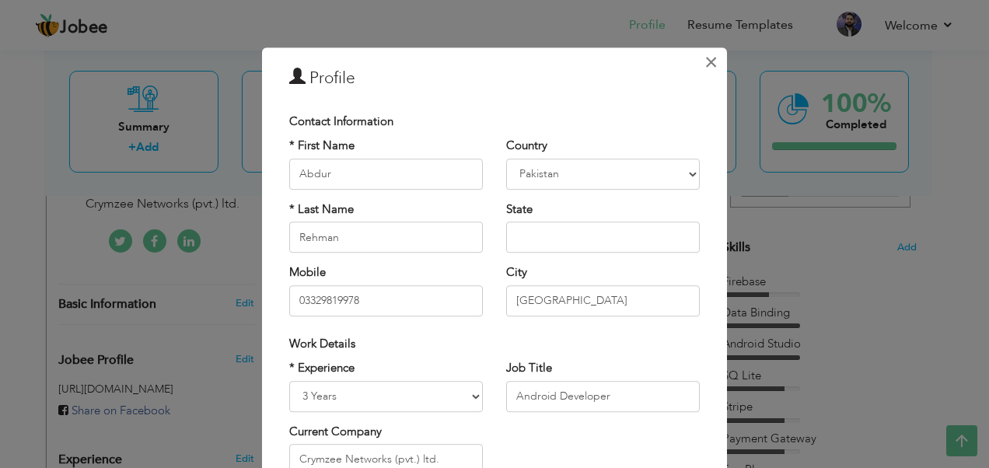
click at [704, 68] on span "×" at bounding box center [710, 62] width 13 height 28
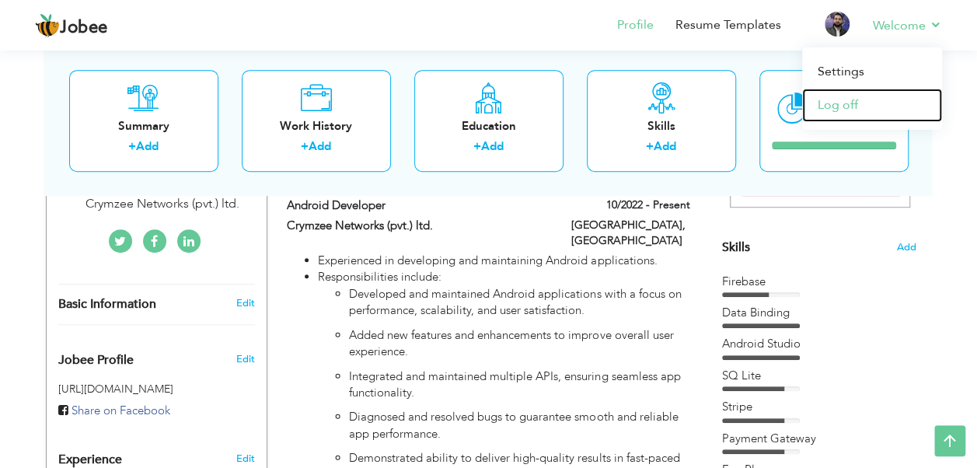
click at [853, 100] on link "Log off" at bounding box center [872, 105] width 140 height 33
